Goal: Go to known website: Go to known website

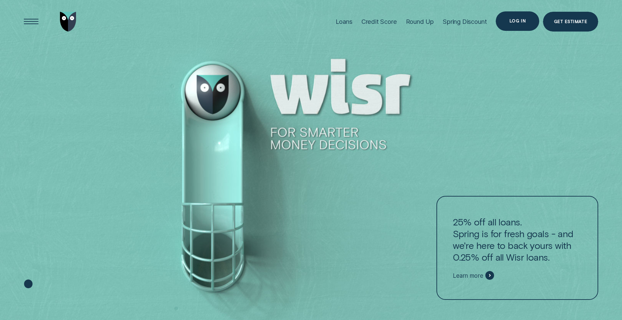
click at [522, 21] on div "Log in" at bounding box center [518, 21] width 16 height 4
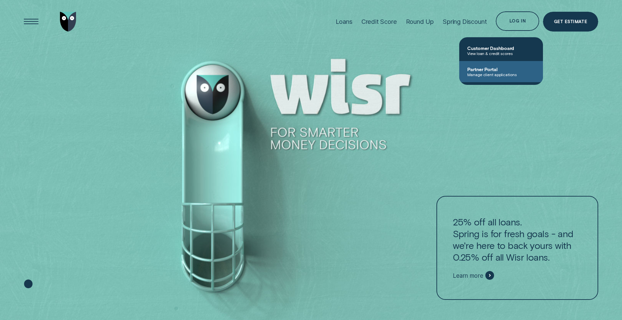
click at [494, 67] on span "Partner Portal" at bounding box center [501, 69] width 68 height 6
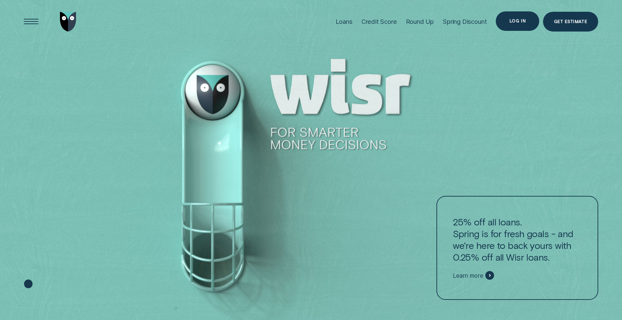
click at [517, 19] on div "Log in" at bounding box center [518, 21] width 16 height 4
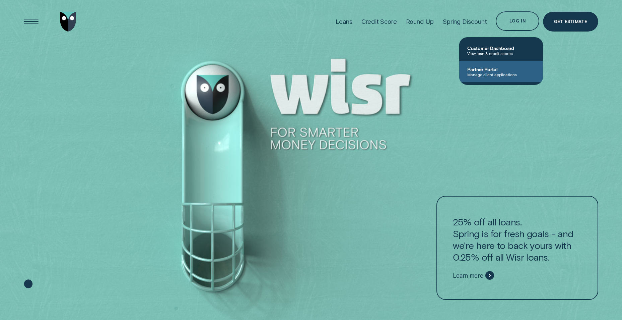
click at [479, 69] on span "Partner Portal" at bounding box center [501, 69] width 68 height 6
